Goal: Find contact information: Find contact information

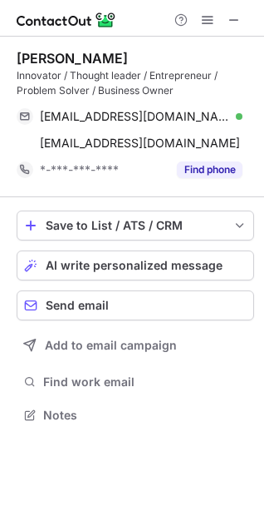
scroll to position [403, 264]
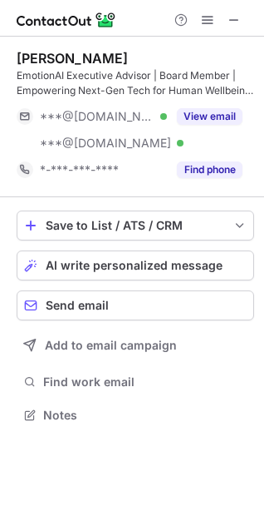
scroll to position [403, 264]
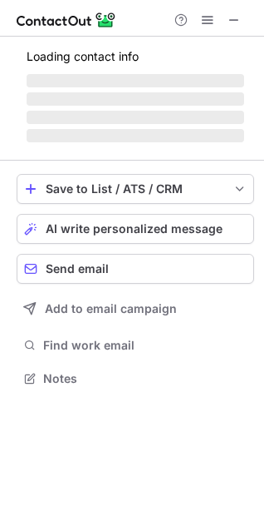
scroll to position [403, 264]
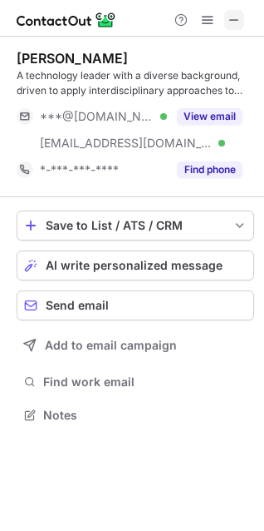
click at [231, 20] on span at bounding box center [234, 19] width 13 height 13
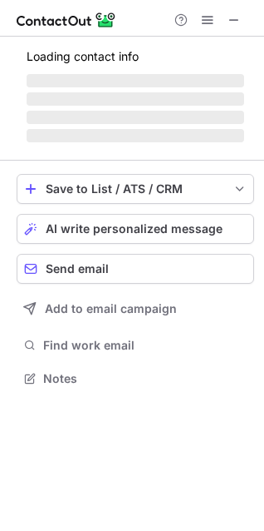
scroll to position [403, 264]
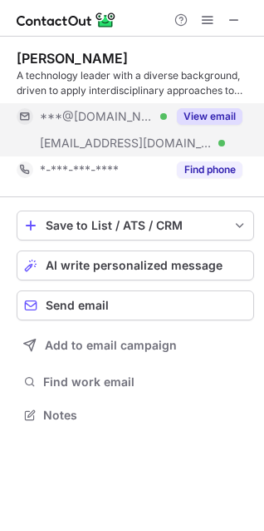
click at [219, 116] on button "View email" at bounding box center [210, 116] width 66 height 17
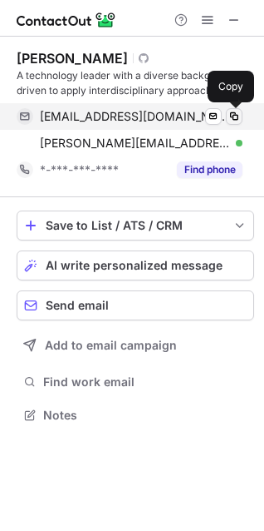
click at [231, 114] on span at bounding box center [234, 116] width 13 height 13
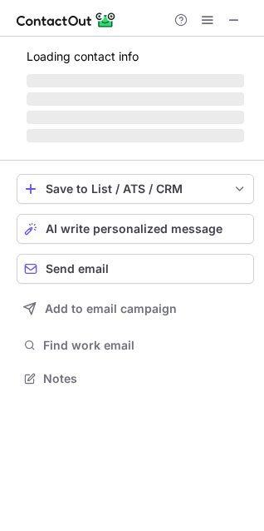
scroll to position [403, 264]
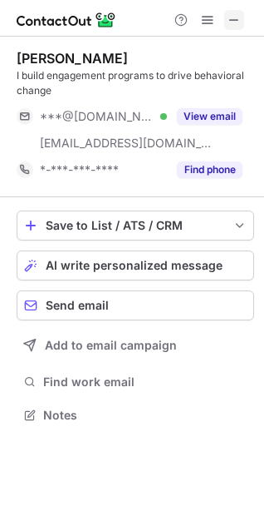
click at [236, 17] on span at bounding box center [234, 19] width 13 height 13
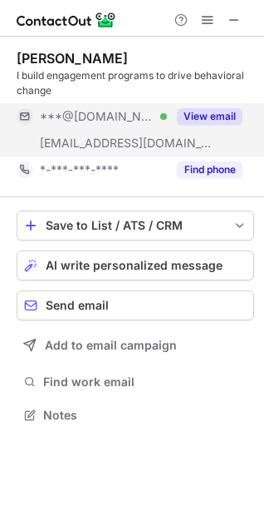
click at [200, 113] on button "View email" at bounding box center [210, 116] width 66 height 17
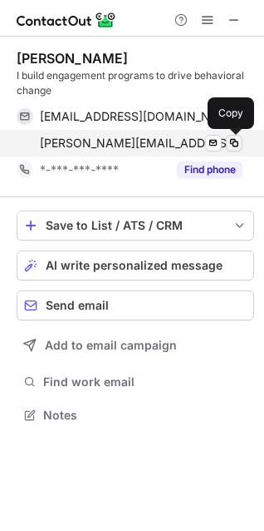
click at [234, 139] on span at bounding box center [234, 142] width 13 height 13
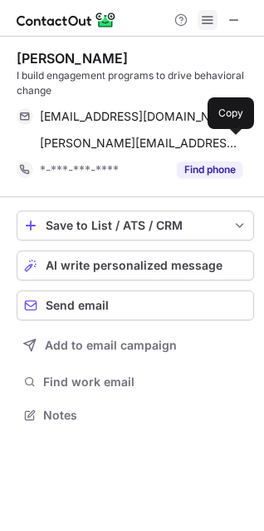
drag, startPoint x: 231, startPoint y: 17, endPoint x: 215, endPoint y: 17, distance: 16.6
click at [232, 17] on span at bounding box center [234, 19] width 13 height 13
